Goal: Task Accomplishment & Management: Use online tool/utility

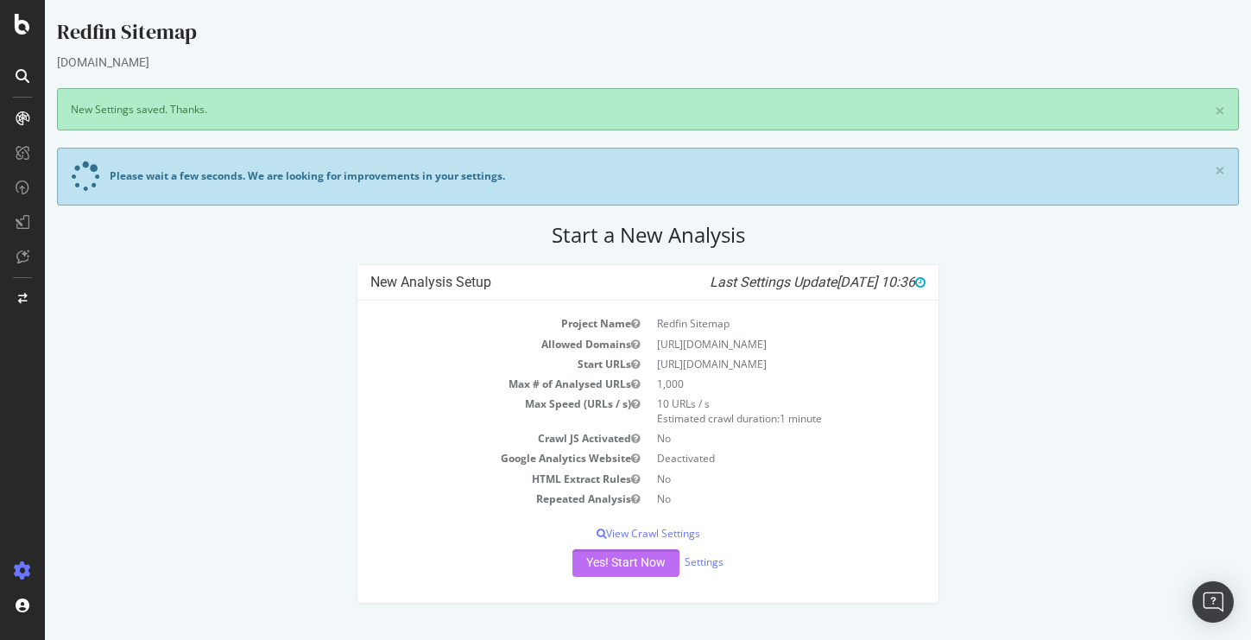
click at [618, 565] on button "Yes! Start Now" at bounding box center [625, 563] width 107 height 28
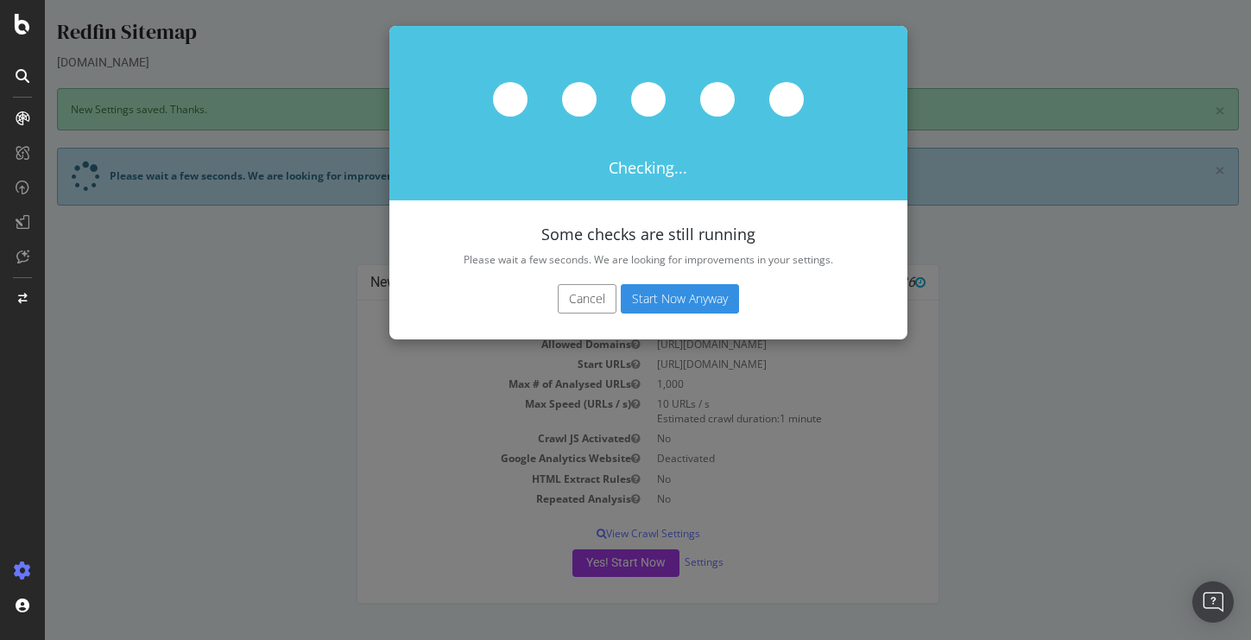
click at [670, 307] on button "Start Now Anyway" at bounding box center [680, 298] width 118 height 29
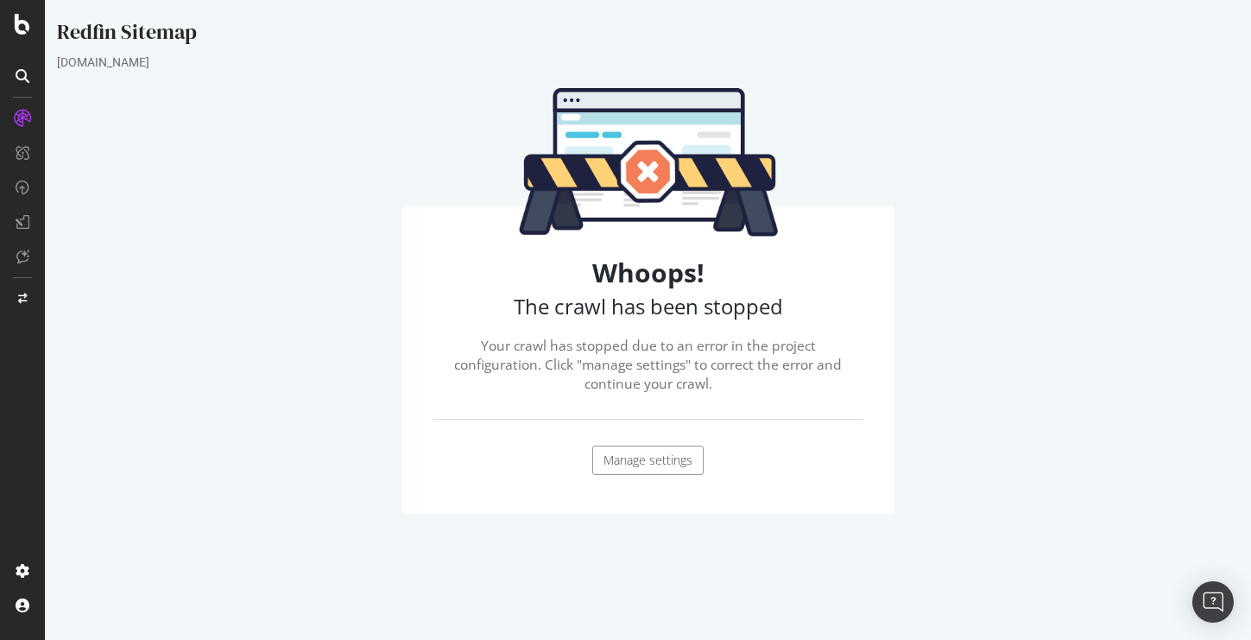
click at [647, 460] on link "Manage settings" at bounding box center [647, 460] width 111 height 29
